Goal: Task Accomplishment & Management: Manage account settings

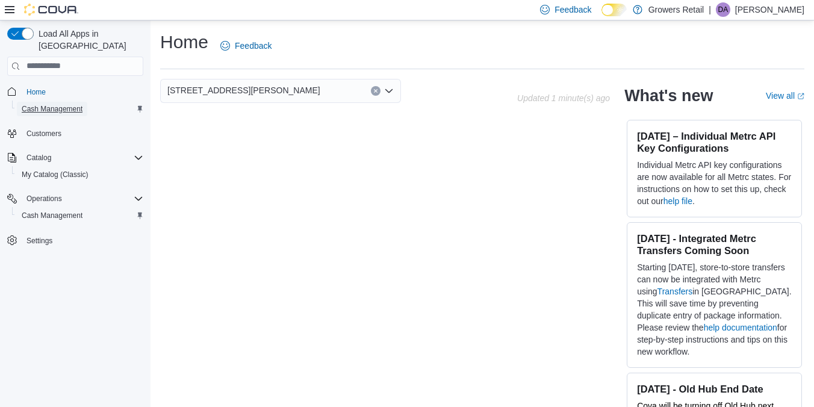
click at [37, 104] on span "Cash Management" at bounding box center [52, 109] width 61 height 10
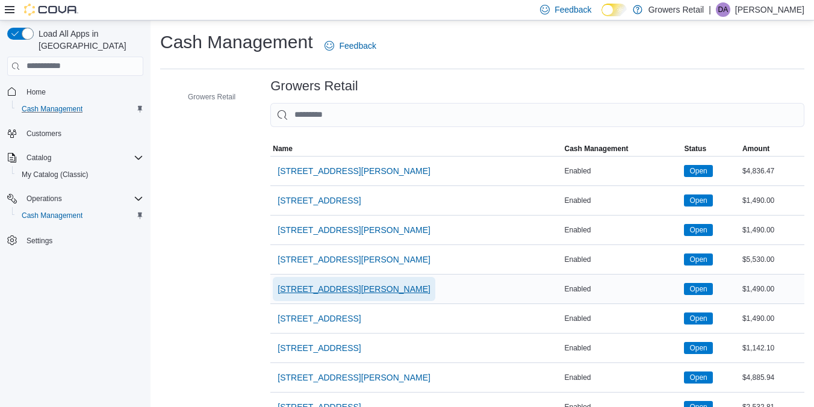
click at [325, 294] on span "[STREET_ADDRESS][PERSON_NAME]" at bounding box center [354, 289] width 153 height 12
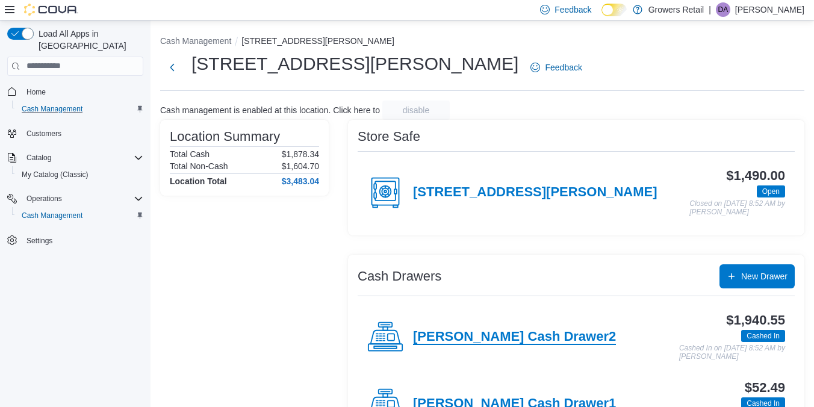
click at [485, 339] on h4 "[PERSON_NAME] Cash Drawer2" at bounding box center [514, 337] width 203 height 16
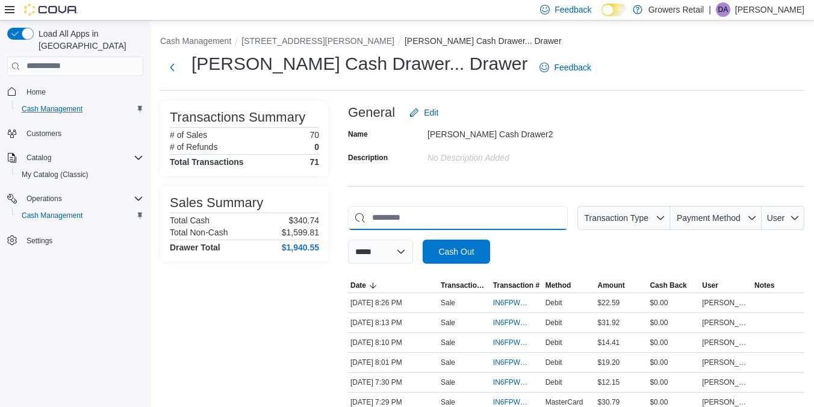
click at [412, 219] on input "This is a search bar. As you type, the results lower in the page will automatic…" at bounding box center [458, 218] width 220 height 24
type input "*"
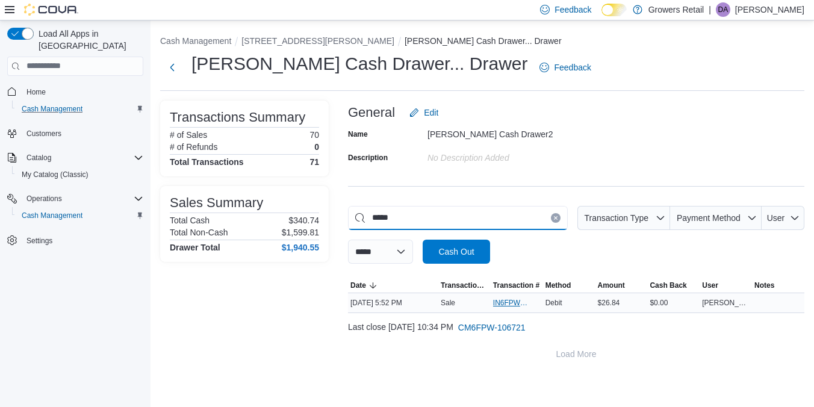
type input "*****"
click at [510, 301] on span "IN6FPW-1994891" at bounding box center [511, 303] width 36 height 10
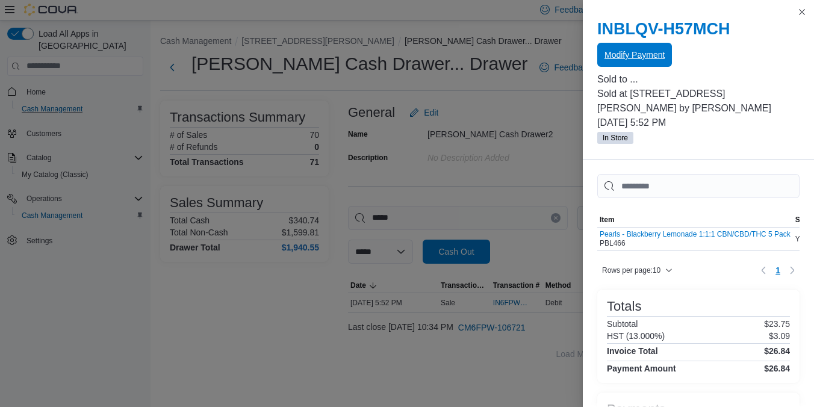
click at [637, 49] on span "Modify Payment" at bounding box center [635, 55] width 60 height 24
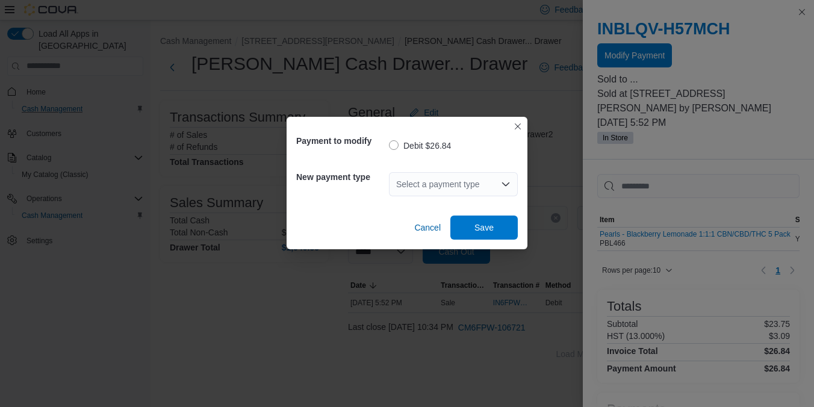
click at [414, 175] on div "Select a payment type" at bounding box center [453, 184] width 129 height 24
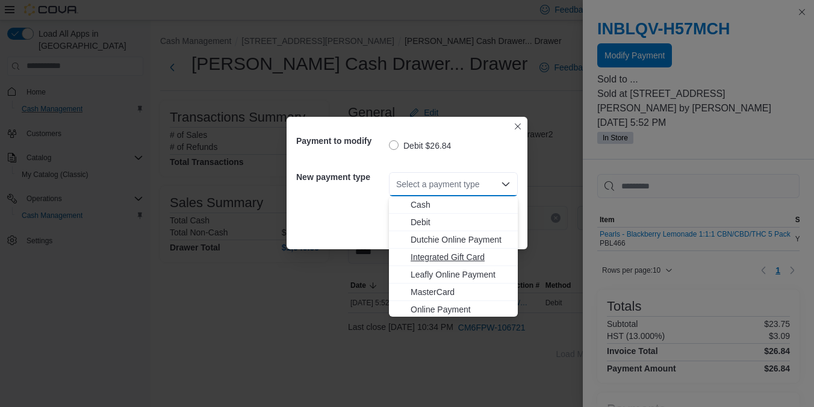
scroll to position [19, 0]
click at [432, 310] on span "Visa" at bounding box center [461, 308] width 100 height 12
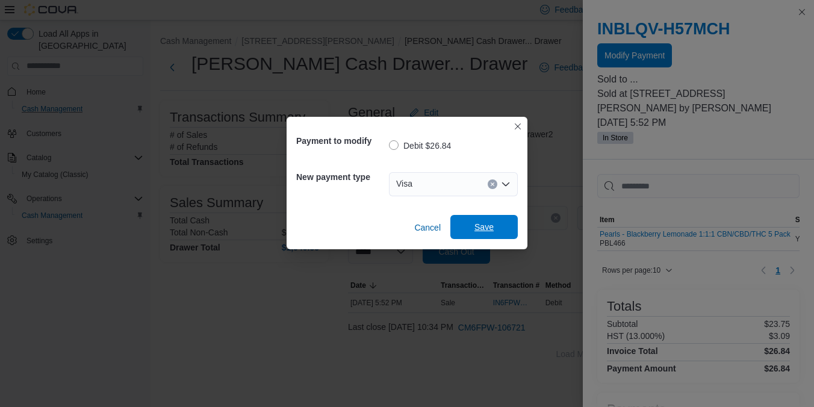
click at [493, 232] on span "Save" at bounding box center [484, 227] width 19 height 12
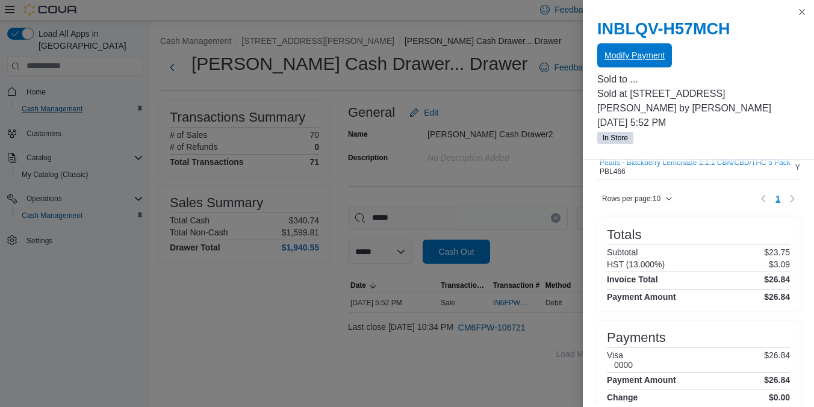
scroll to position [86, 0]
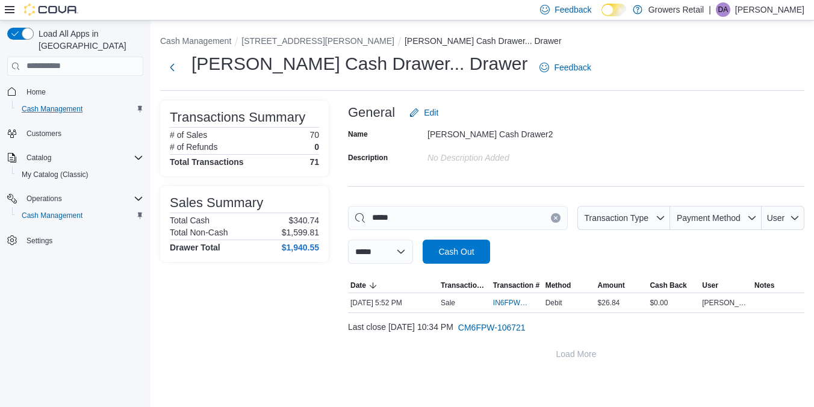
click at [552, 220] on button "Clear input" at bounding box center [556, 218] width 10 height 10
type input "****"
click at [505, 299] on span "IN6FPW-1994751" at bounding box center [511, 303] width 36 height 10
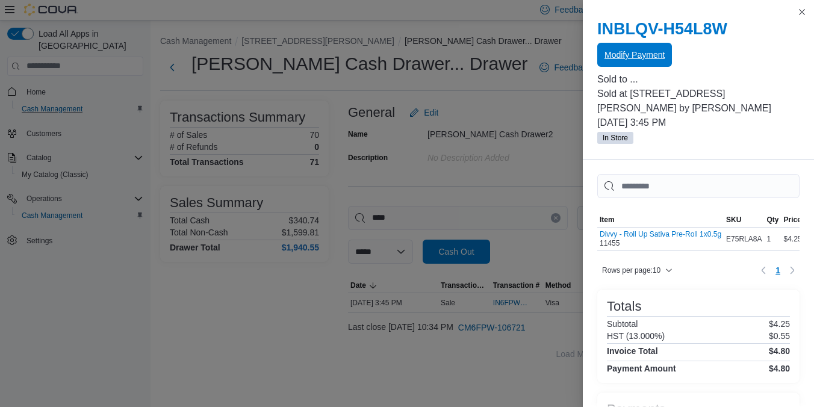
click at [630, 50] on span "Modify Payment" at bounding box center [635, 55] width 60 height 12
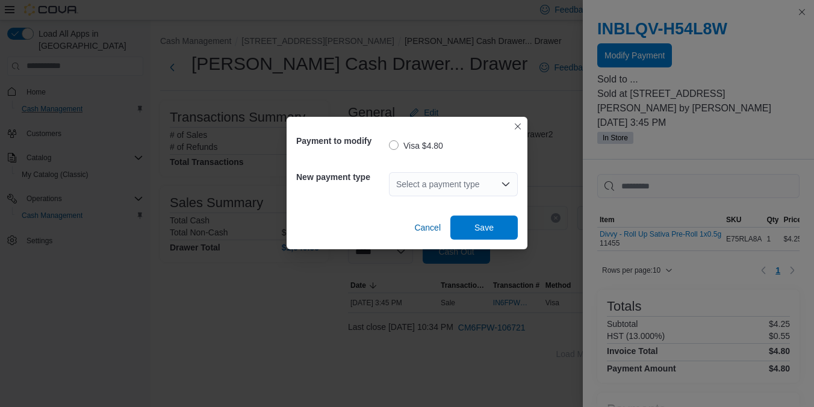
click at [441, 195] on div "Select a payment type" at bounding box center [453, 184] width 129 height 24
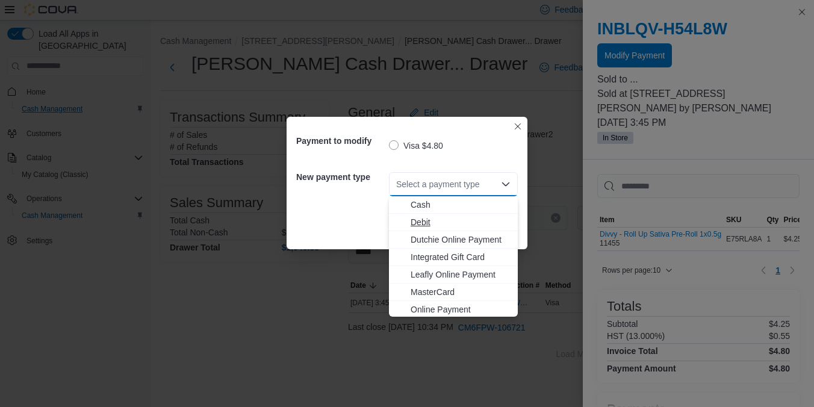
click at [436, 226] on span "Debit" at bounding box center [461, 222] width 100 height 12
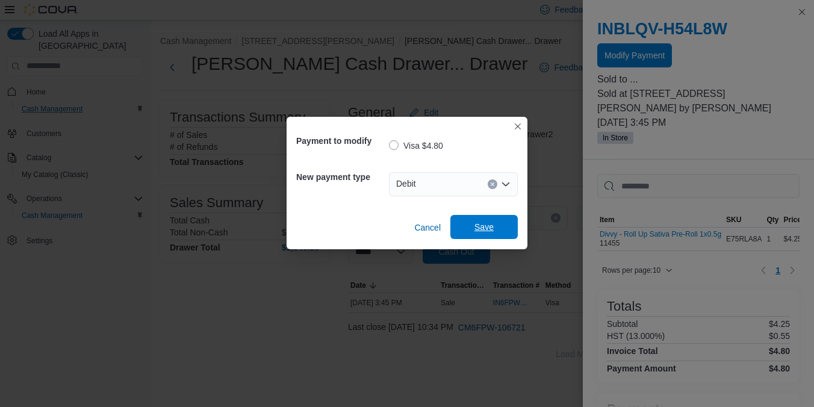
click at [508, 225] on span "Save" at bounding box center [484, 227] width 53 height 24
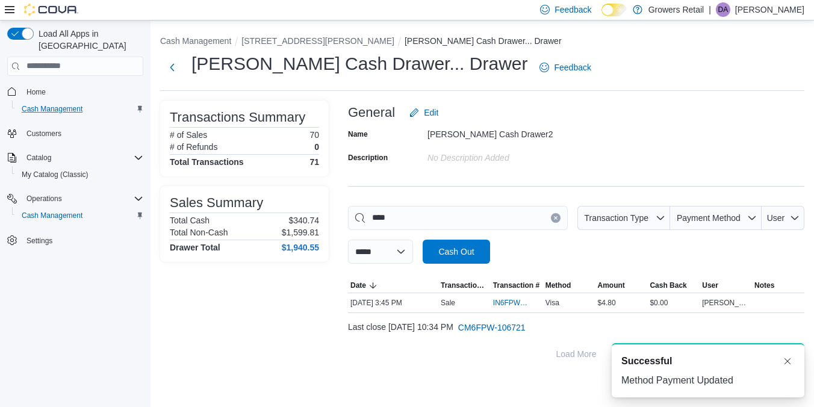
click at [551, 214] on button "Clear input" at bounding box center [556, 218] width 10 height 10
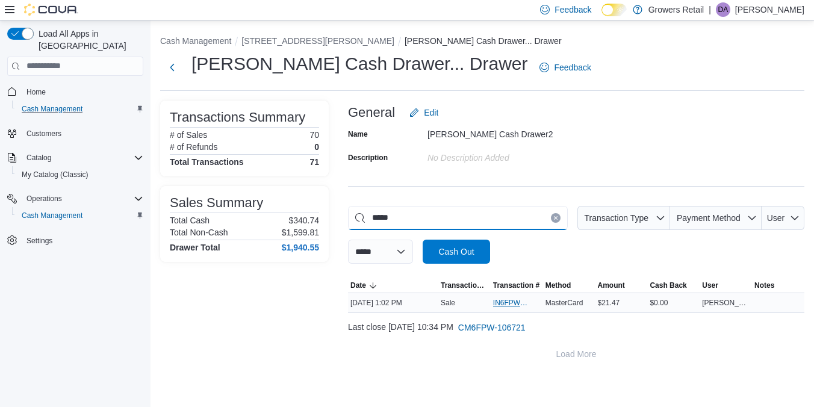
type input "*****"
click at [504, 306] on span "IN6FPW-1994533" at bounding box center [511, 303] width 36 height 10
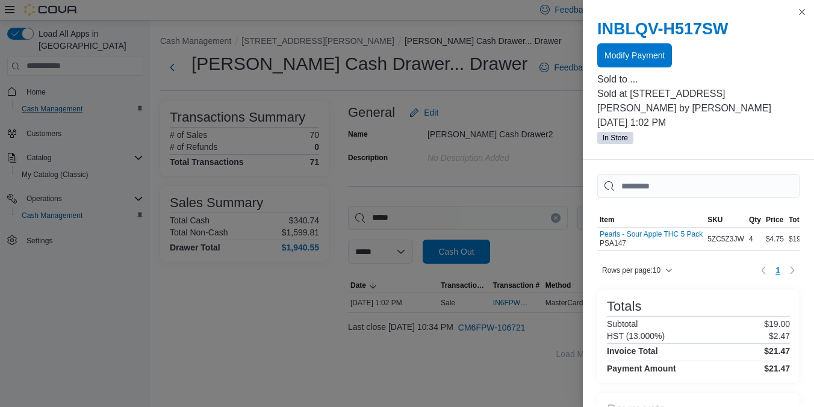
click at [612, 70] on div at bounding box center [698, 69] width 202 height 5
click at [616, 57] on span "Modify Payment" at bounding box center [635, 55] width 60 height 12
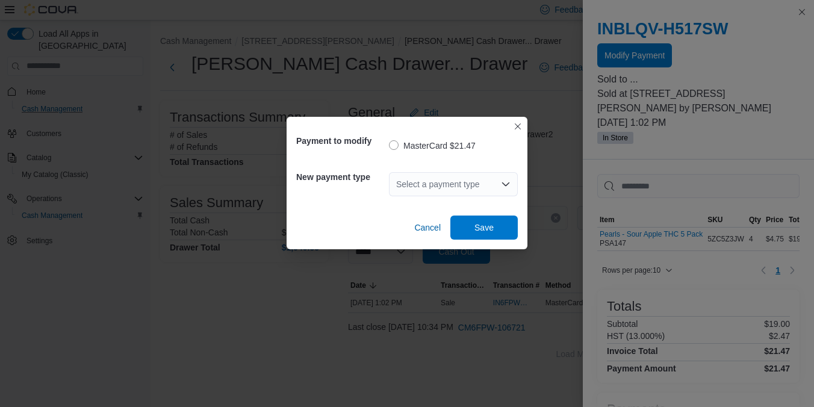
click at [432, 179] on div "Select a payment type" at bounding box center [453, 184] width 129 height 24
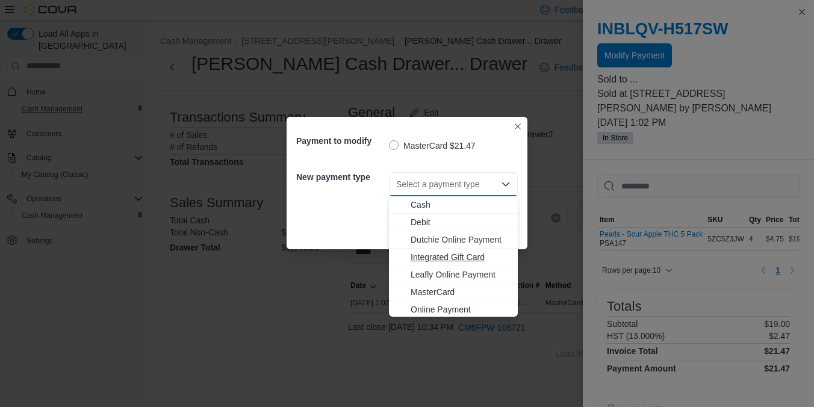
scroll to position [19, 0]
click at [425, 308] on span "Visa" at bounding box center [461, 308] width 100 height 12
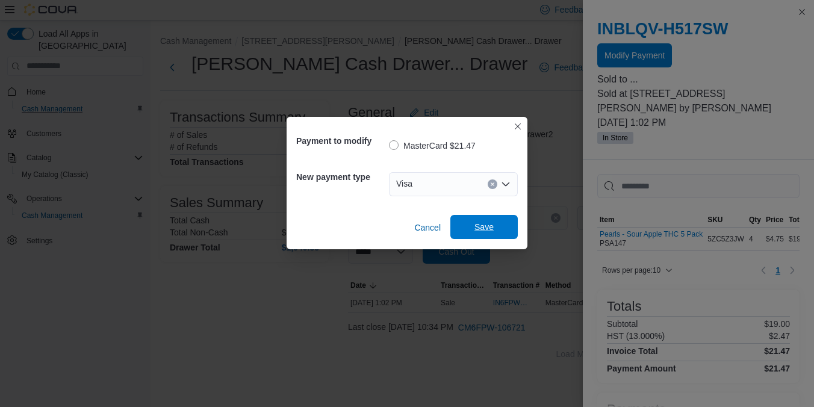
click at [491, 225] on span "Save" at bounding box center [484, 227] width 19 height 12
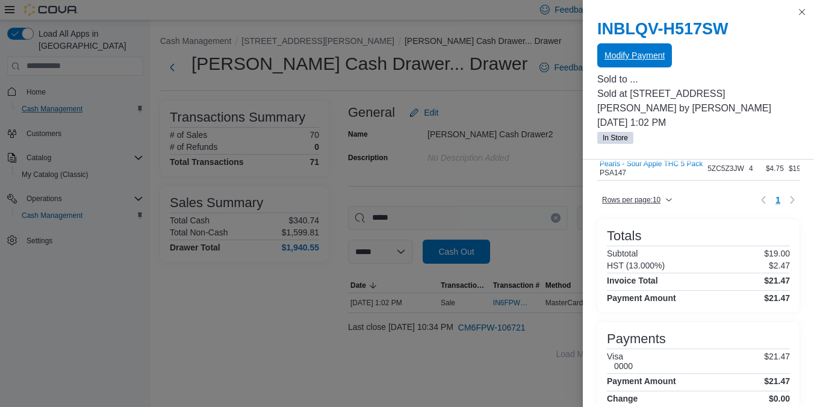
scroll to position [86, 0]
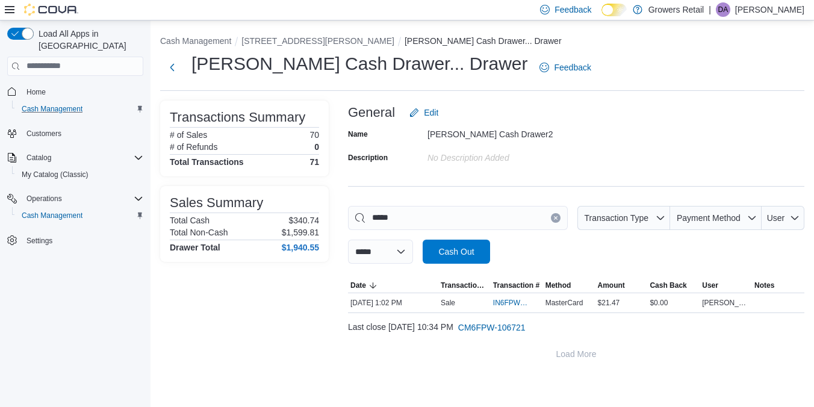
click at [553, 219] on icon "Clear input" at bounding box center [555, 218] width 5 height 5
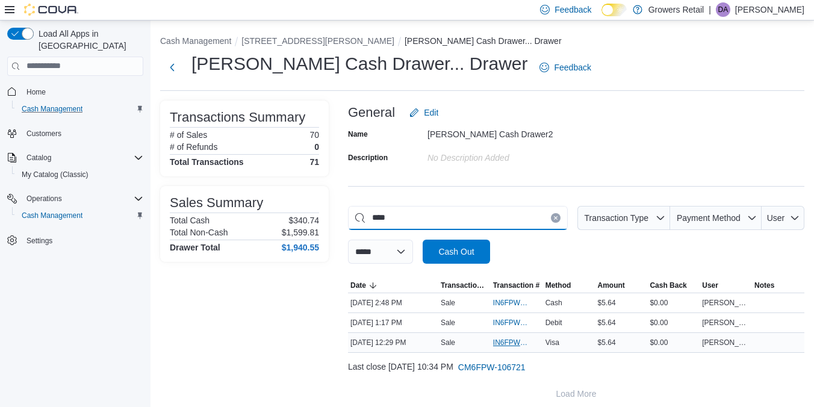
type input "****"
click at [514, 344] on span "IN6FPW-1994499" at bounding box center [511, 343] width 36 height 10
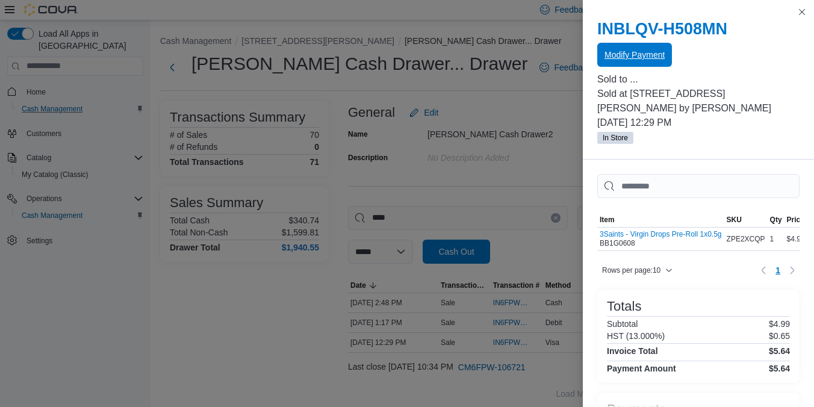
click at [655, 60] on span "Modify Payment" at bounding box center [635, 55] width 60 height 12
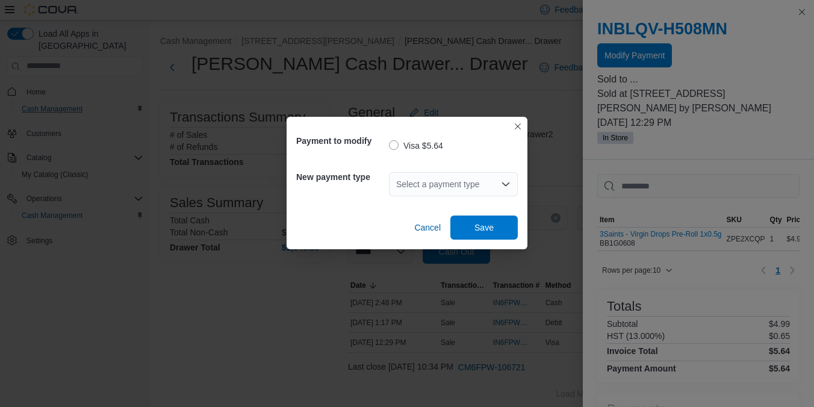
click at [423, 174] on div "Select a payment type" at bounding box center [453, 184] width 129 height 24
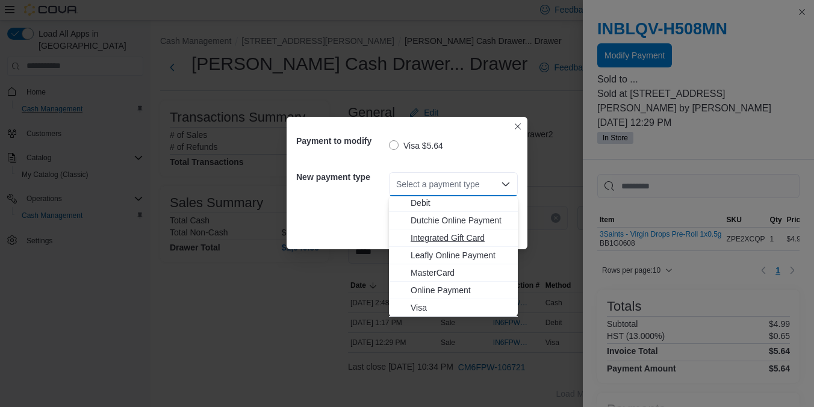
scroll to position [0, 0]
click at [425, 223] on span "Debit" at bounding box center [461, 222] width 100 height 12
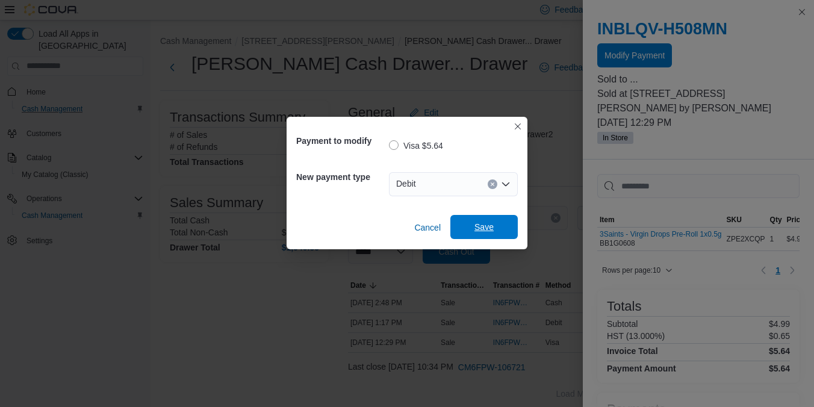
click at [495, 226] on span "Save" at bounding box center [484, 227] width 53 height 24
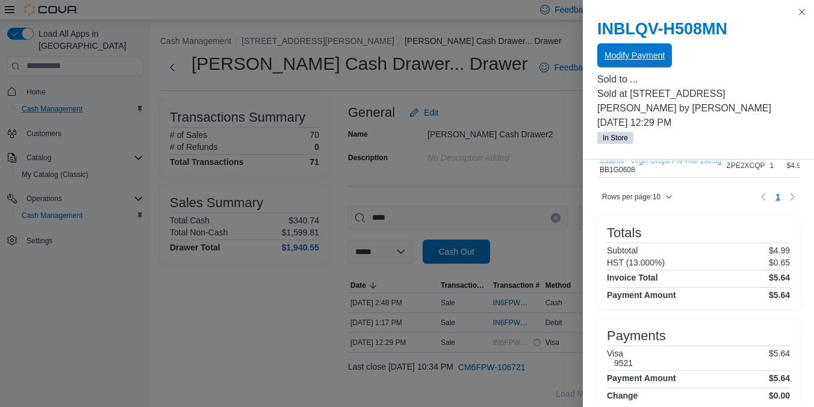
scroll to position [86, 0]
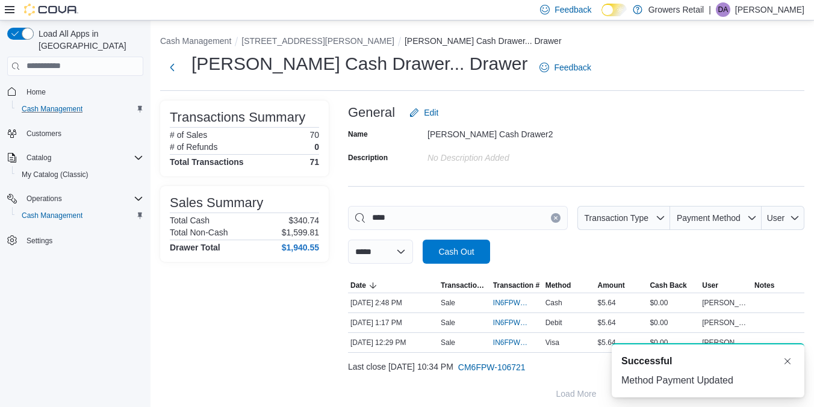
click at [553, 219] on icon "Clear input" at bounding box center [555, 218] width 5 height 5
